Goal: Navigation & Orientation: Find specific page/section

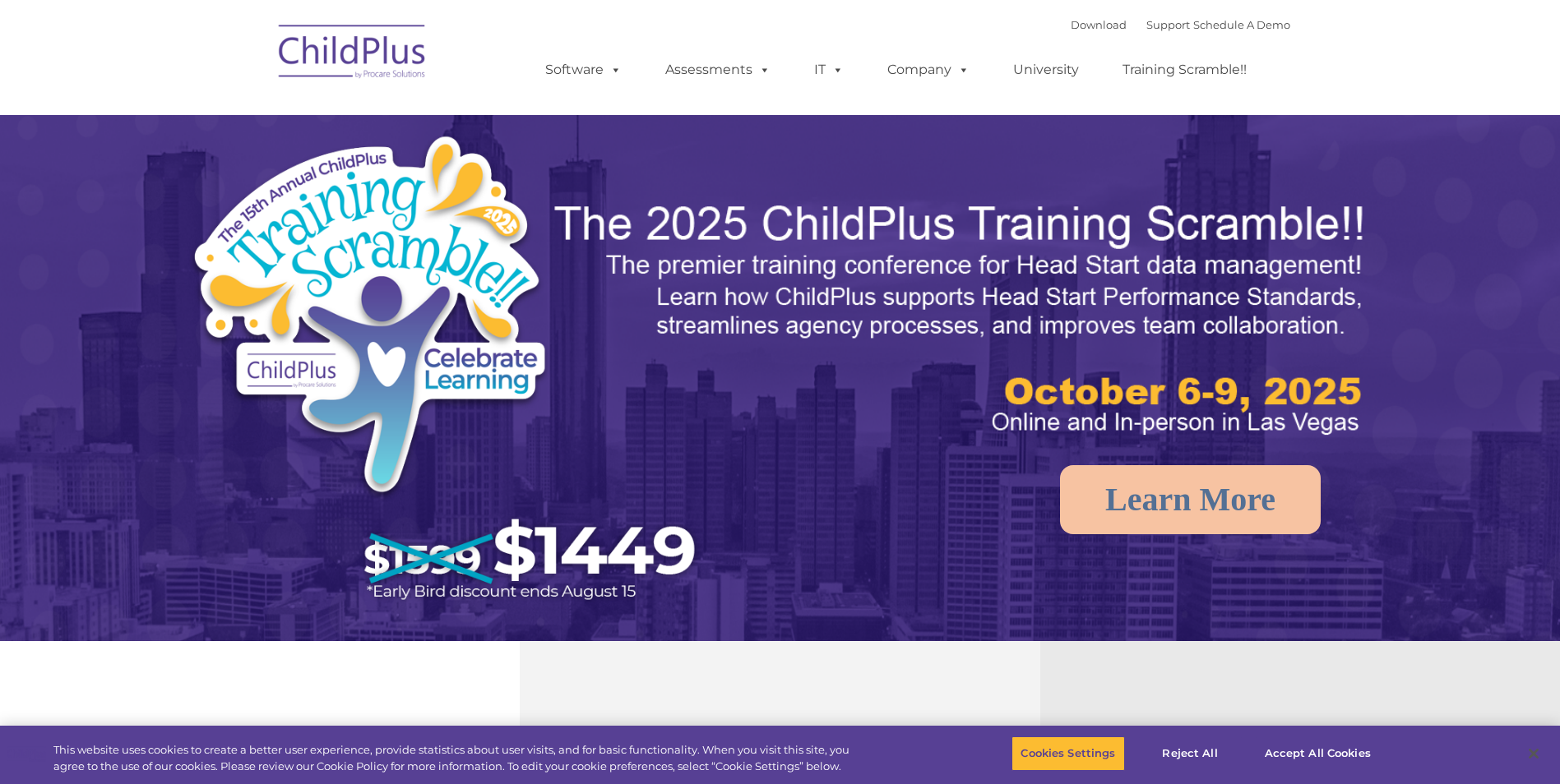
select select "MEDIUM"
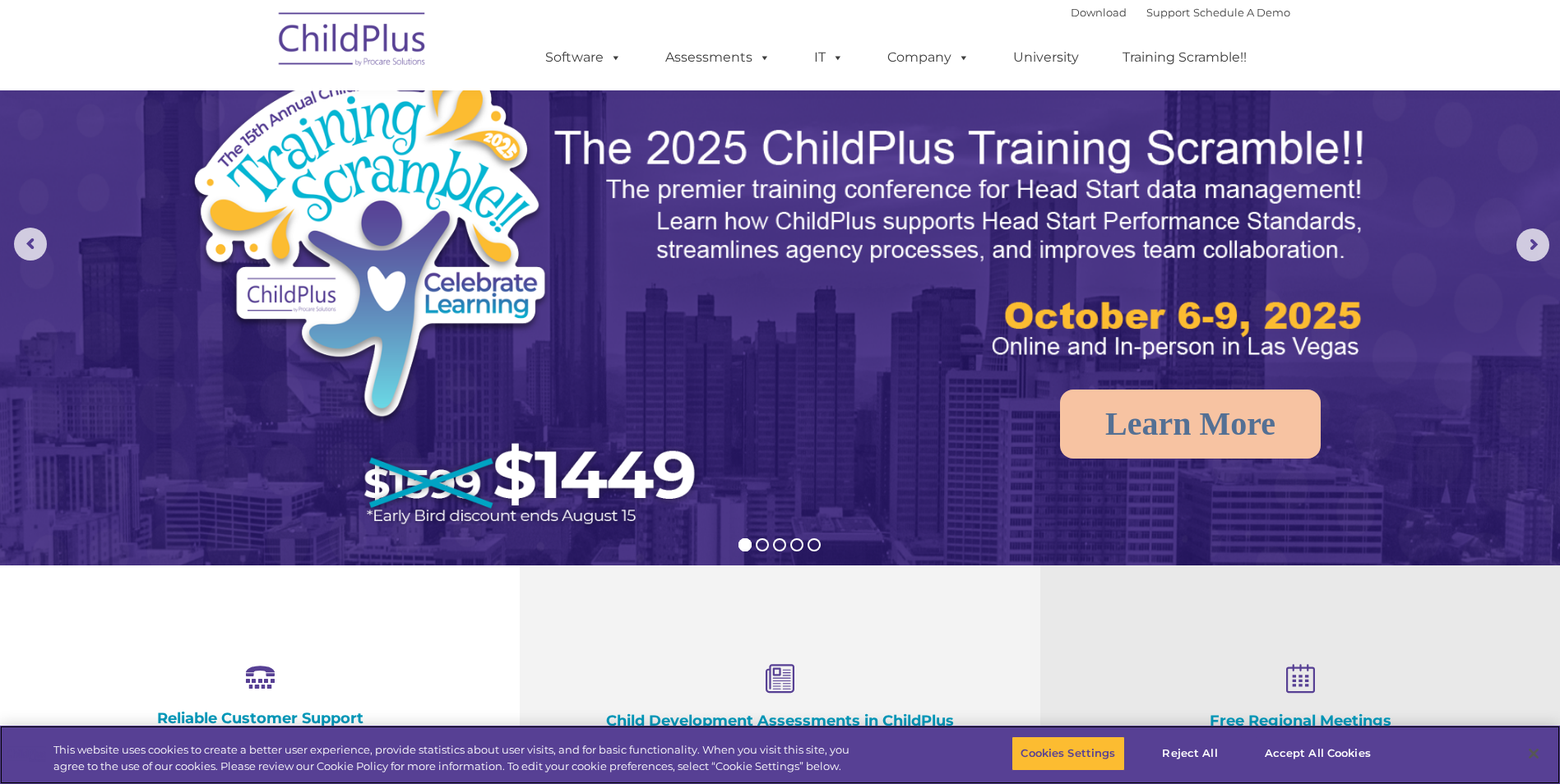
scroll to position [82, 0]
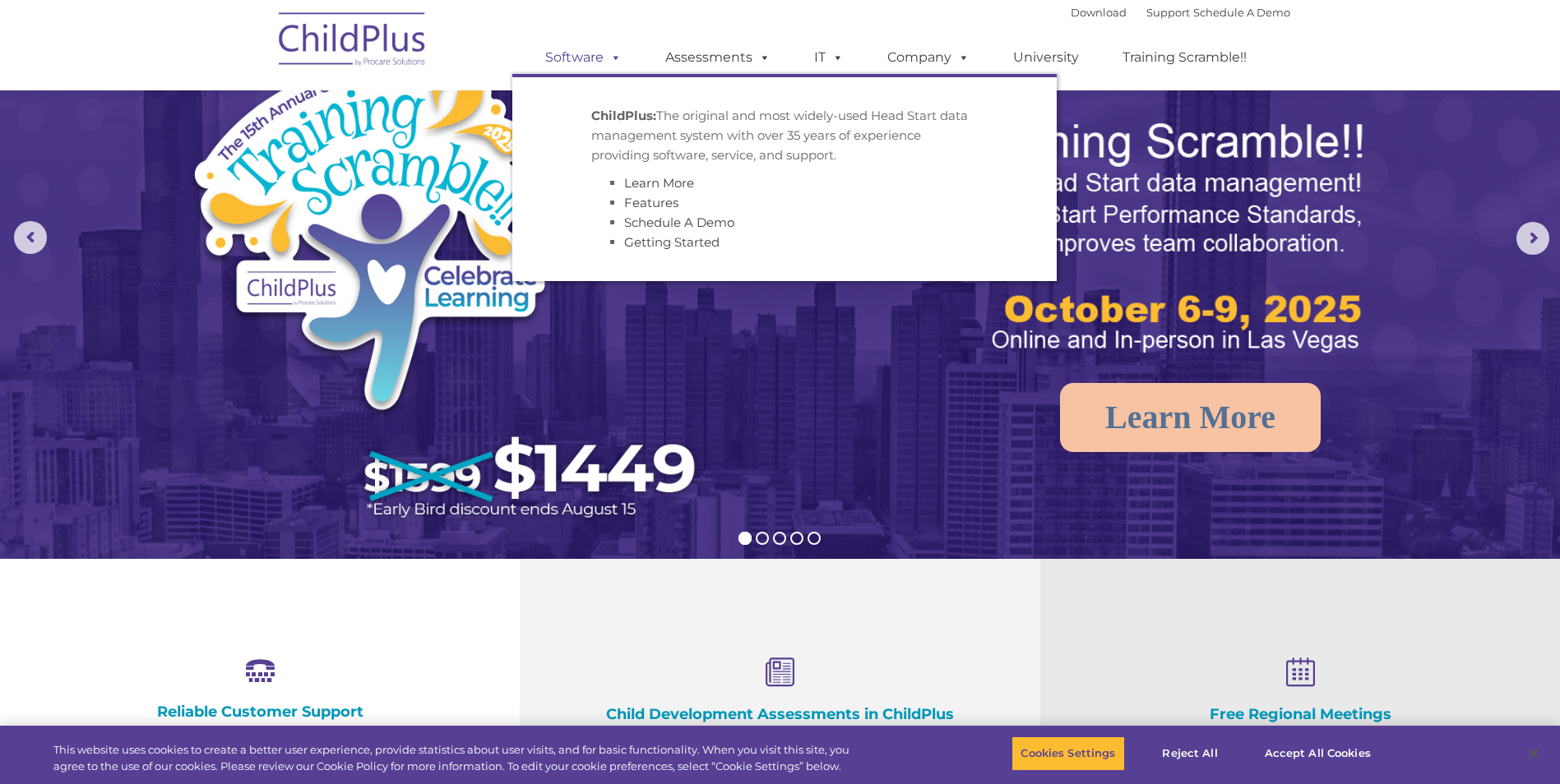
click at [594, 60] on link "Software" at bounding box center [583, 58] width 109 height 33
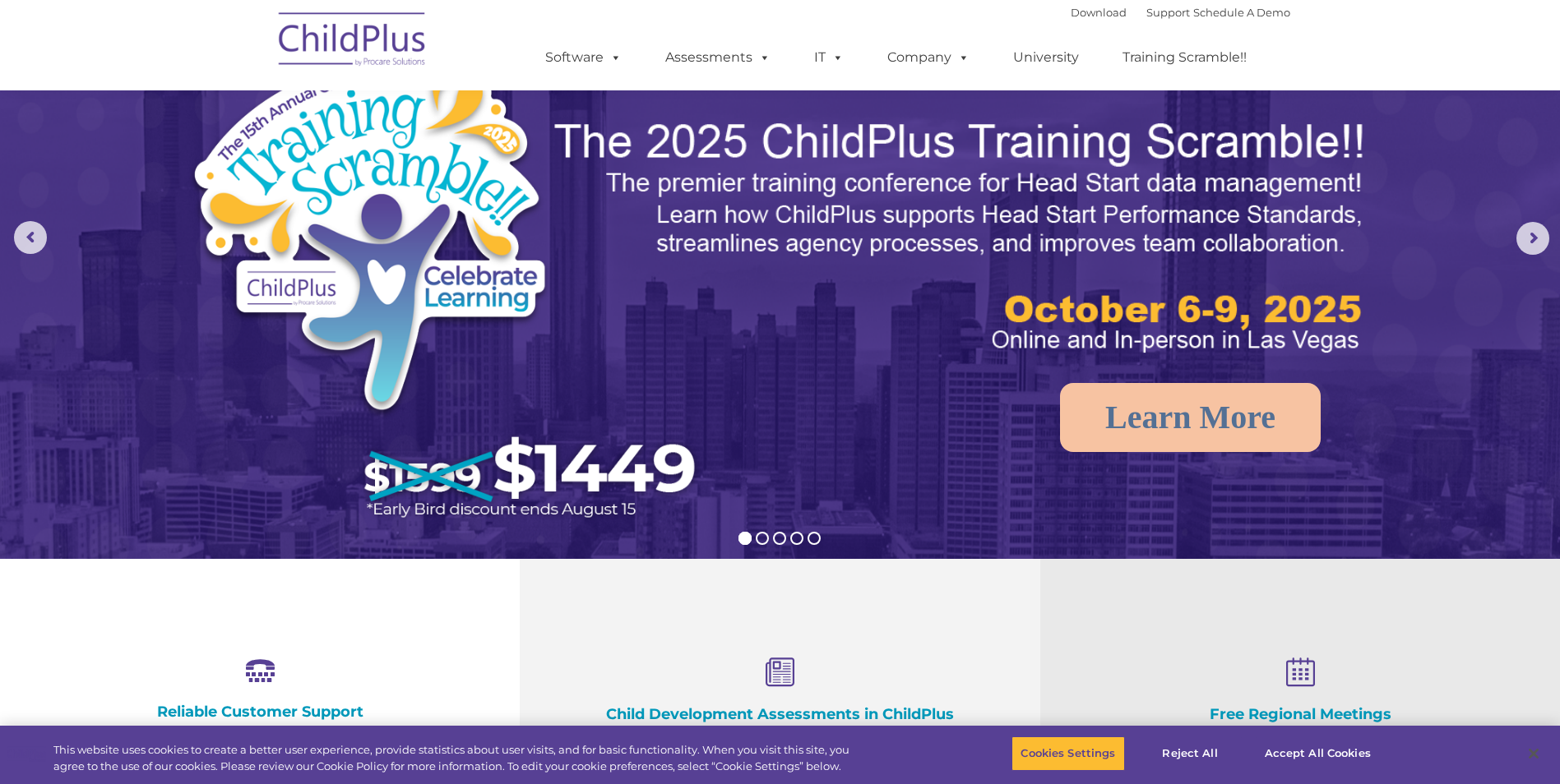
click at [371, 47] on img at bounding box center [352, 42] width 164 height 82
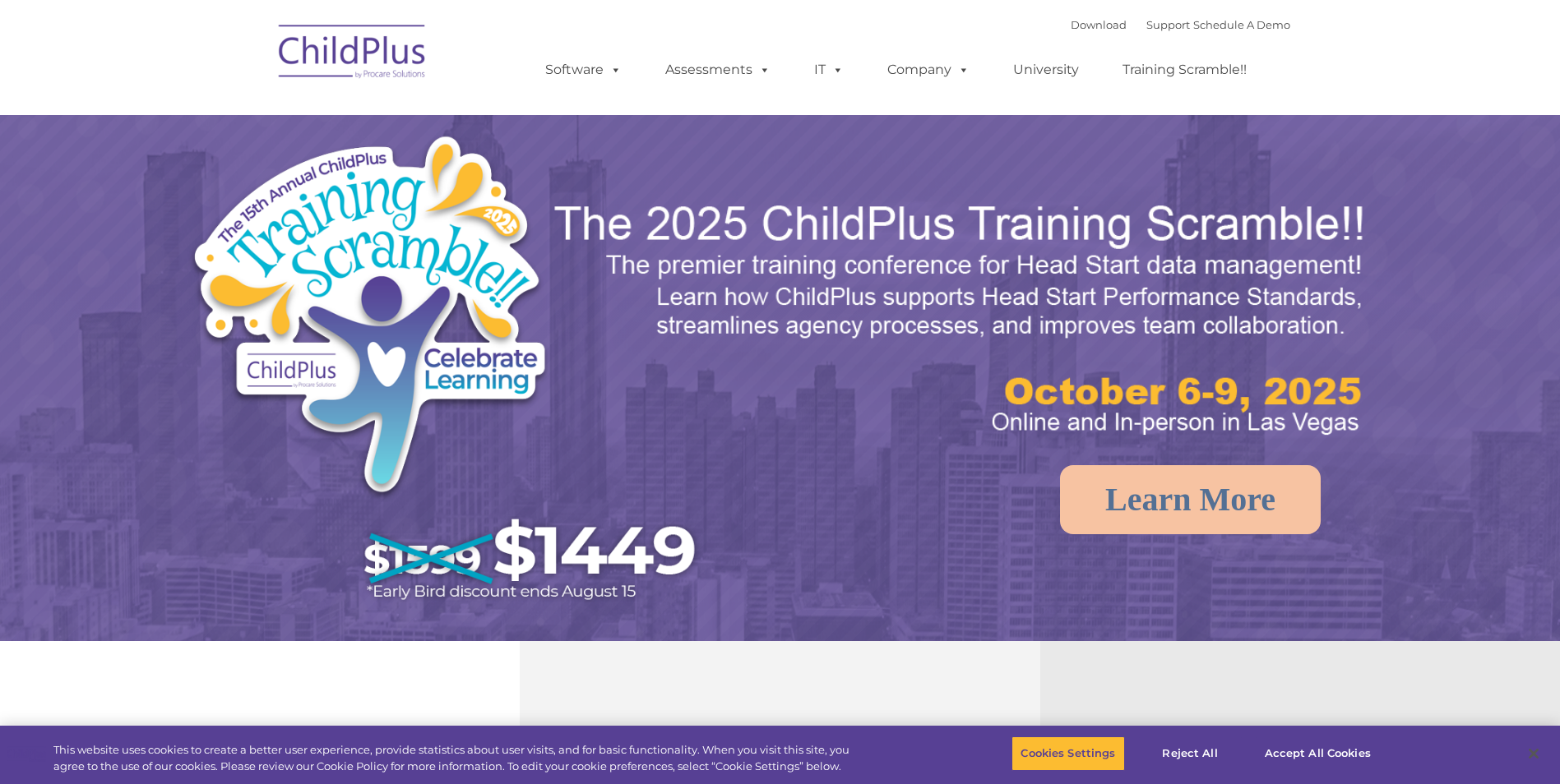
select select "MEDIUM"
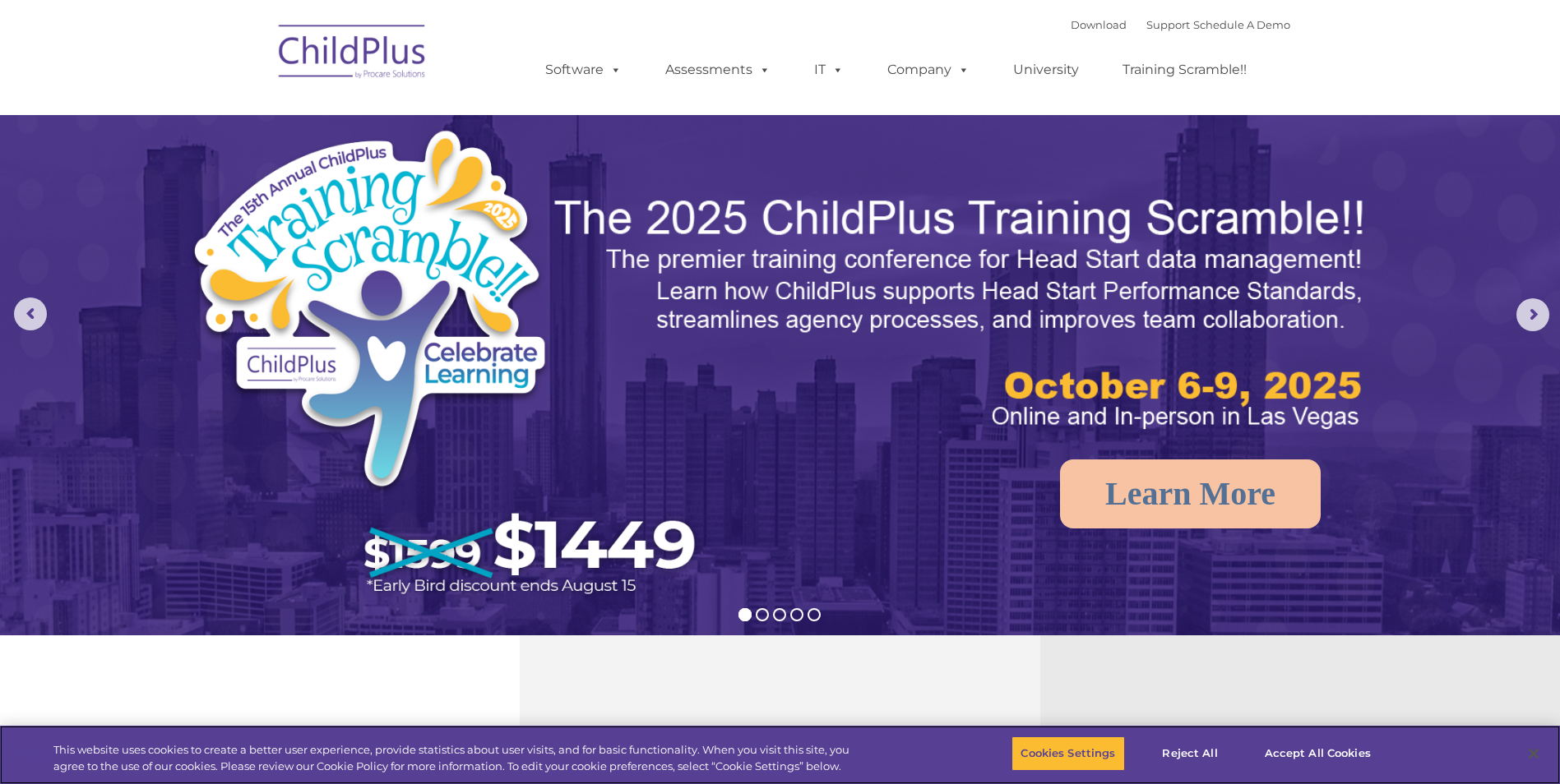
scroll to position [2, 0]
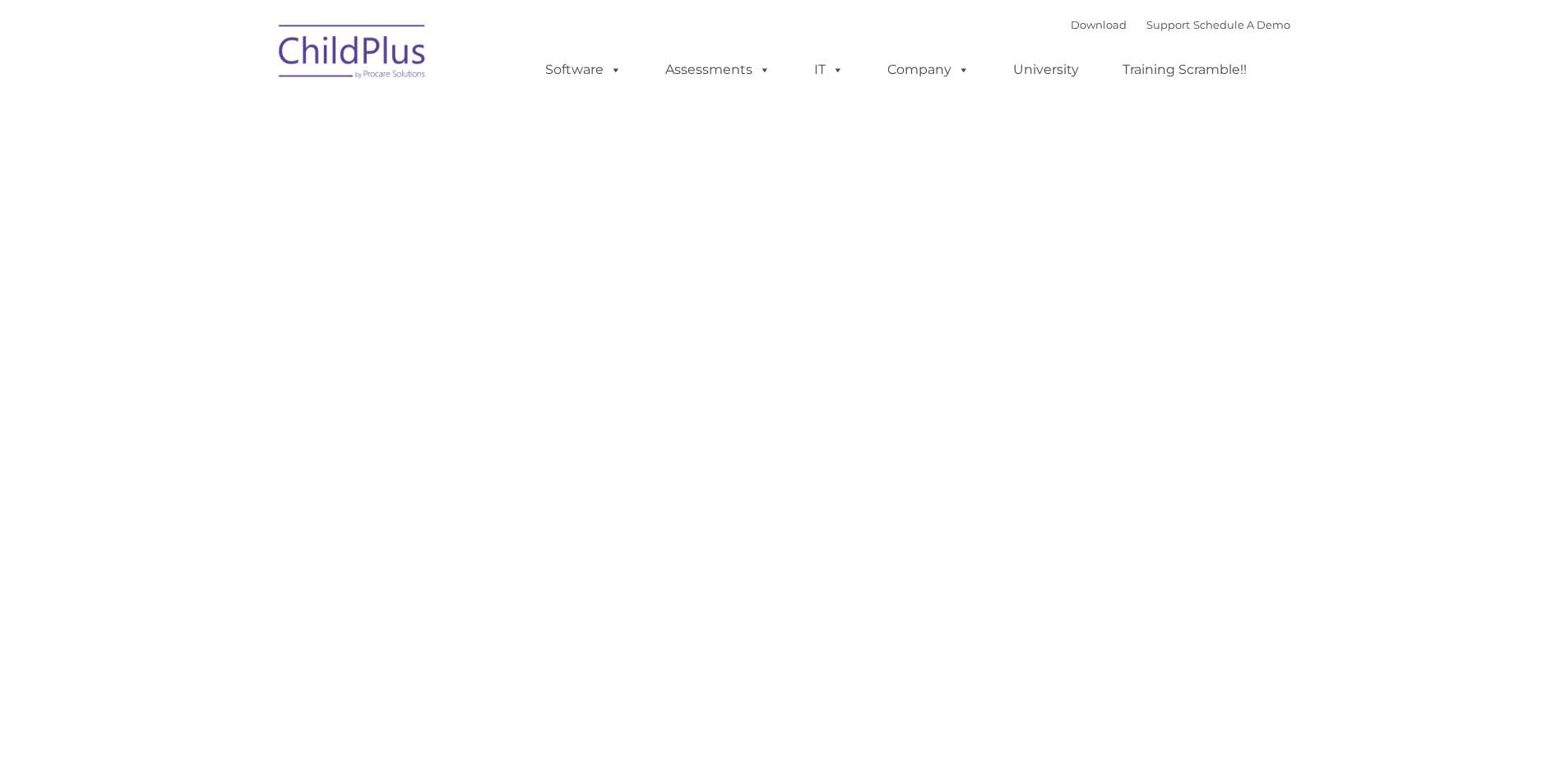
type input ""
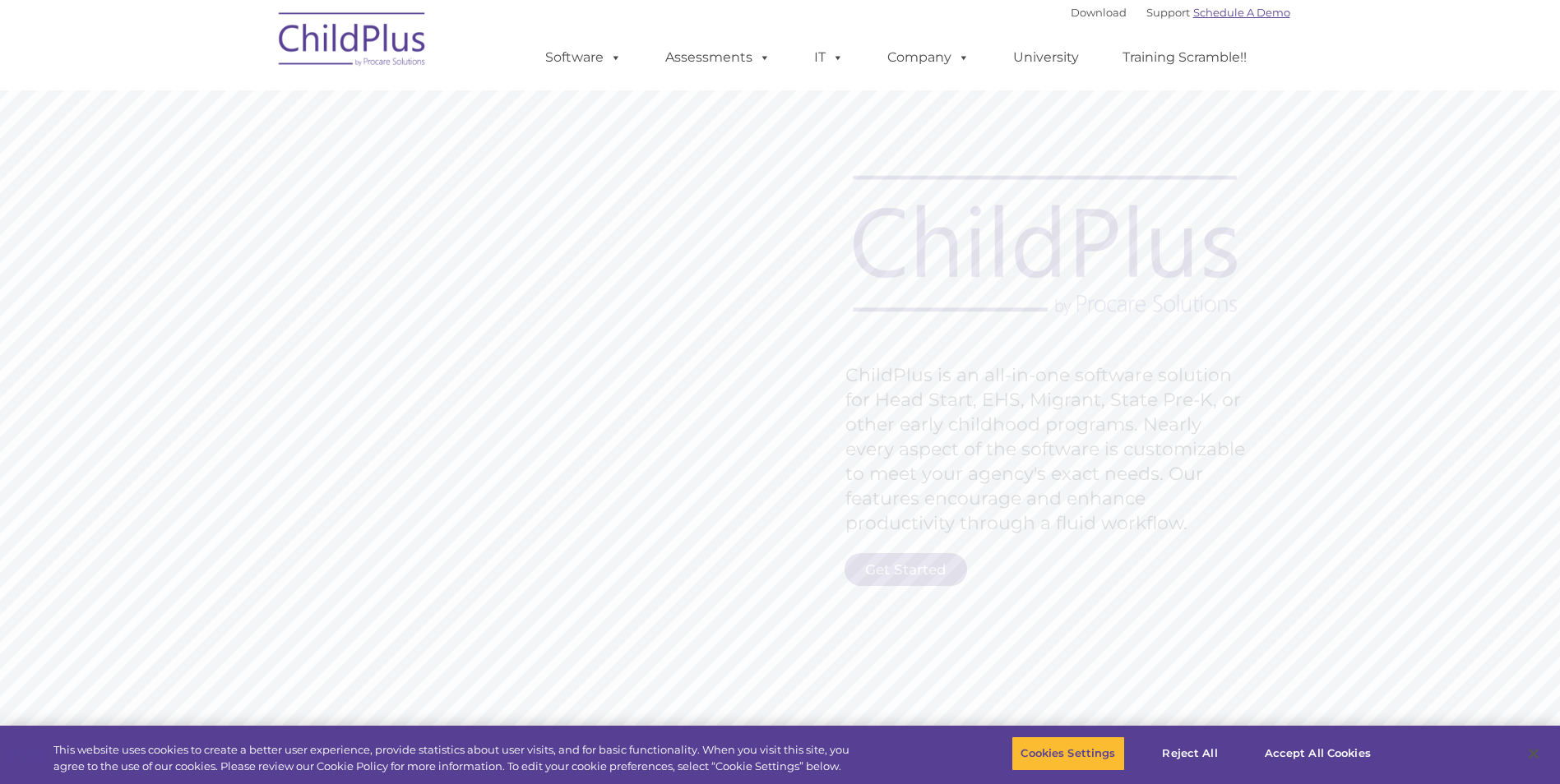
click at [1228, 10] on link "Schedule A Demo" at bounding box center [1241, 12] width 97 height 14
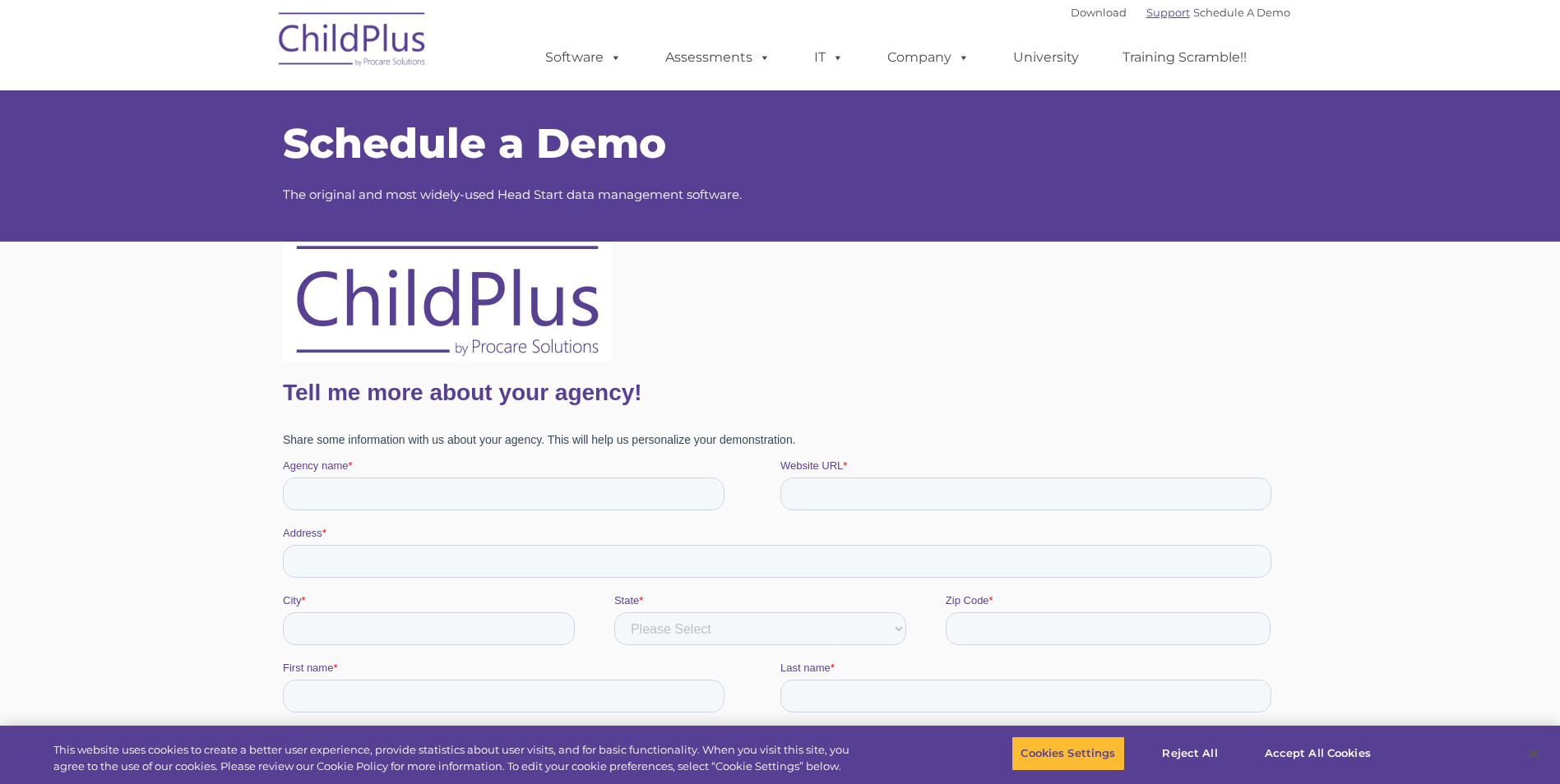
click at [1146, 9] on link "Support" at bounding box center [1168, 12] width 43 height 14
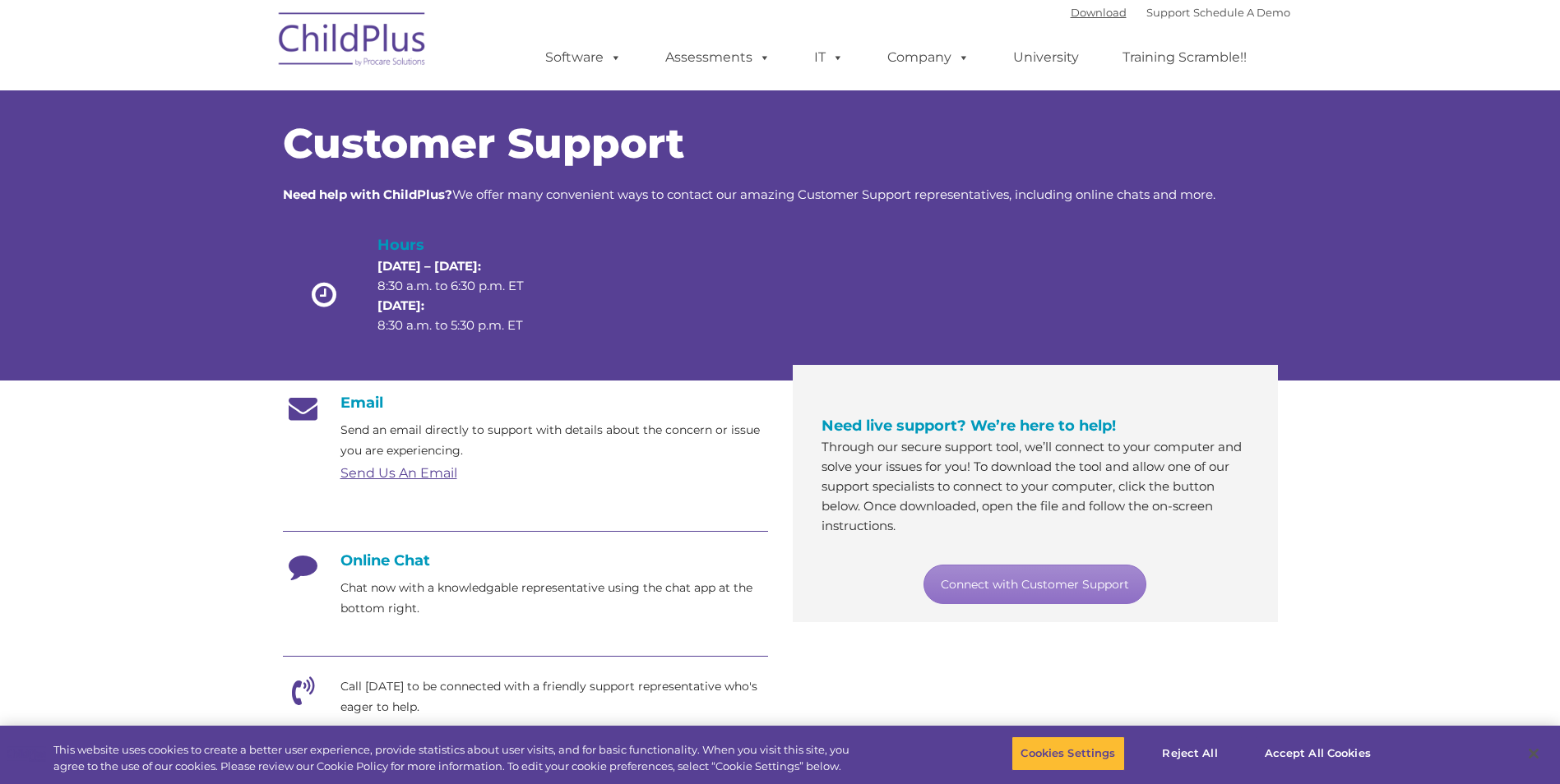
click at [1087, 14] on link "Download" at bounding box center [1098, 12] width 56 height 14
